Goal: Transaction & Acquisition: Obtain resource

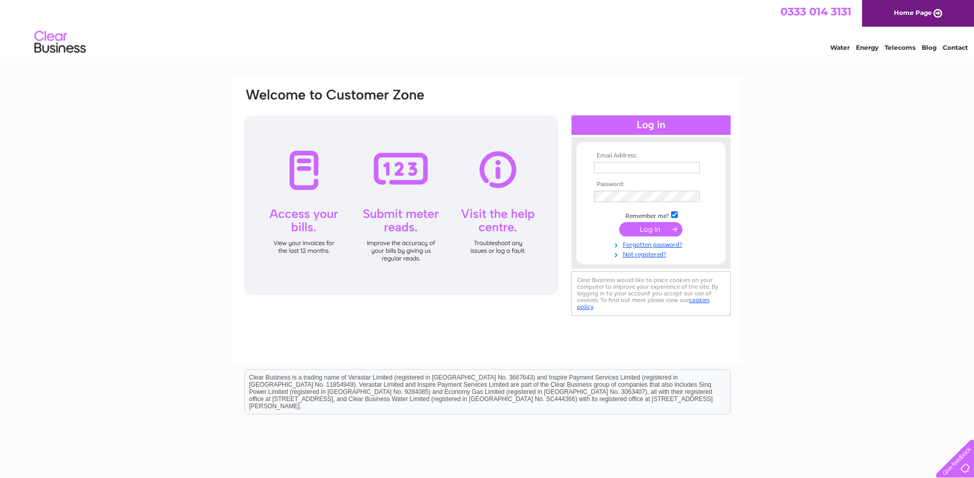
type input "[EMAIL_ADDRESS][DOMAIN_NAME]"
click at [639, 225] on input "submit" at bounding box center [650, 229] width 63 height 14
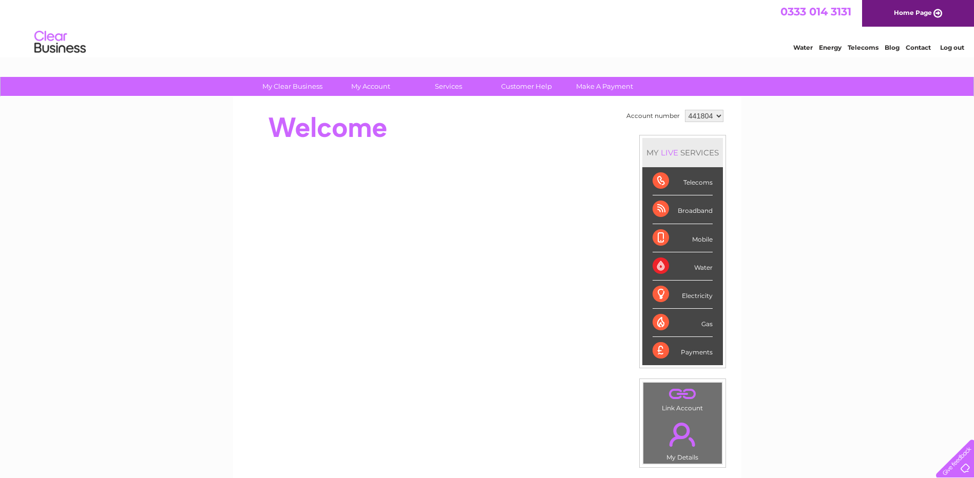
click at [716, 116] on select "441804 934431 980230" at bounding box center [704, 116] width 39 height 12
select select "934431"
click at [685, 110] on select "441804 934431 980230" at bounding box center [704, 116] width 39 height 12
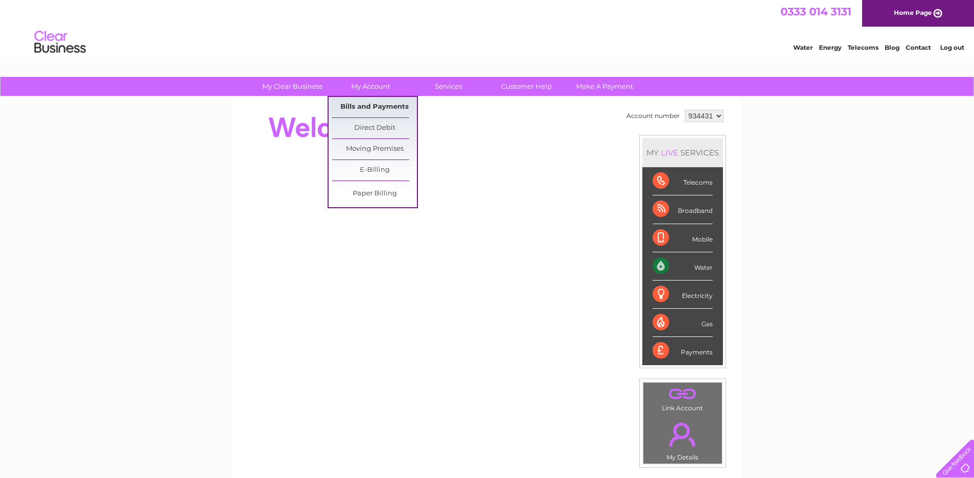
click at [377, 105] on link "Bills and Payments" at bounding box center [374, 107] width 85 height 21
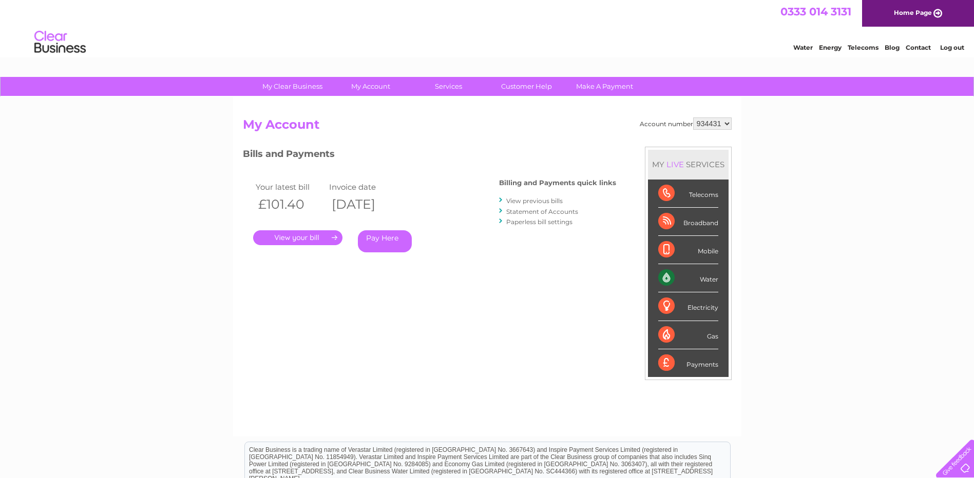
click at [479, 305] on div "Account number 441804 934431 980230 My Account MY LIVE SERVICES Telecoms Broadb…" at bounding box center [487, 272] width 489 height 309
click at [310, 237] on link "." at bounding box center [297, 237] width 89 height 15
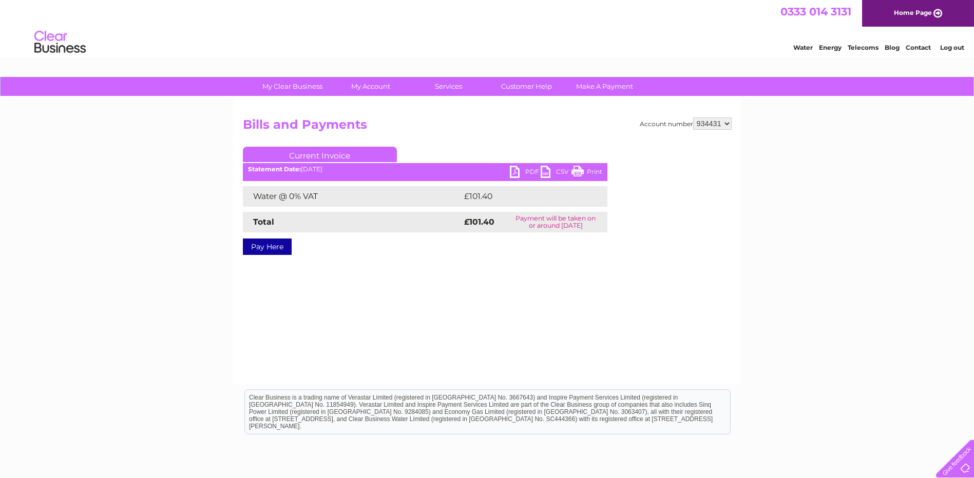
click at [527, 170] on link "PDF" at bounding box center [525, 173] width 31 height 15
